Goal: Complete application form

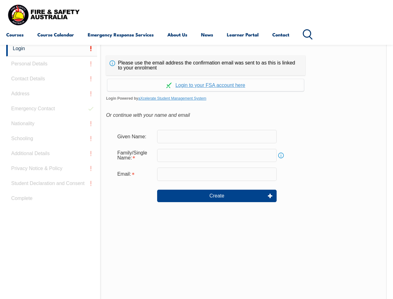
scroll to position [147, 0]
click at [196, 76] on div "Continue with Google Continue with Apple Continue with Facebook Continue with a…" at bounding box center [205, 83] width 199 height 16
click at [196, 170] on input "email" at bounding box center [217, 173] width 120 height 13
click at [52, 49] on link "Login" at bounding box center [51, 48] width 91 height 15
click at [52, 64] on div "Login Personal Details Contact Details Address Emergency Contact Nationality Sc…" at bounding box center [53, 196] width 94 height 311
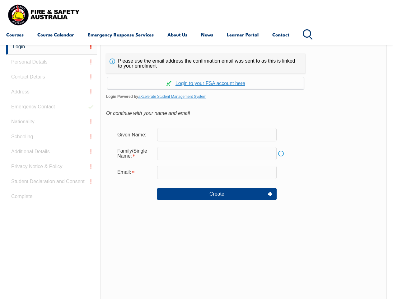
click at [52, 79] on div "Login Personal Details Contact Details Address Emergency Contact Nationality Sc…" at bounding box center [53, 194] width 94 height 311
click at [52, 94] on div "Login Personal Details Contact Details Address Emergency Contact Nationality Sc…" at bounding box center [53, 194] width 94 height 311
click at [52, 109] on div "Login Personal Details Contact Details Address Emergency Contact Nationality Sc…" at bounding box center [53, 194] width 94 height 311
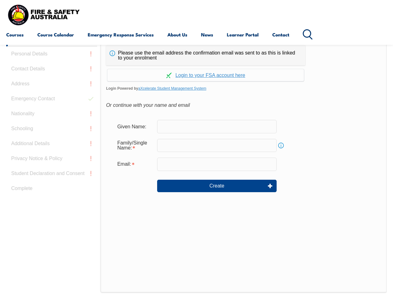
click at [52, 124] on div "Login Personal Details Contact Details Address Emergency Contact Nationality Sc…" at bounding box center [53, 186] width 94 height 311
click at [52, 139] on div "Login Personal Details Contact Details Address Emergency Contact Nationality Sc…" at bounding box center [53, 186] width 94 height 311
click at [52, 153] on div "Login Personal Details Contact Details Address Emergency Contact Nationality Sc…" at bounding box center [53, 186] width 94 height 311
